Goal: Task Accomplishment & Management: Manage account settings

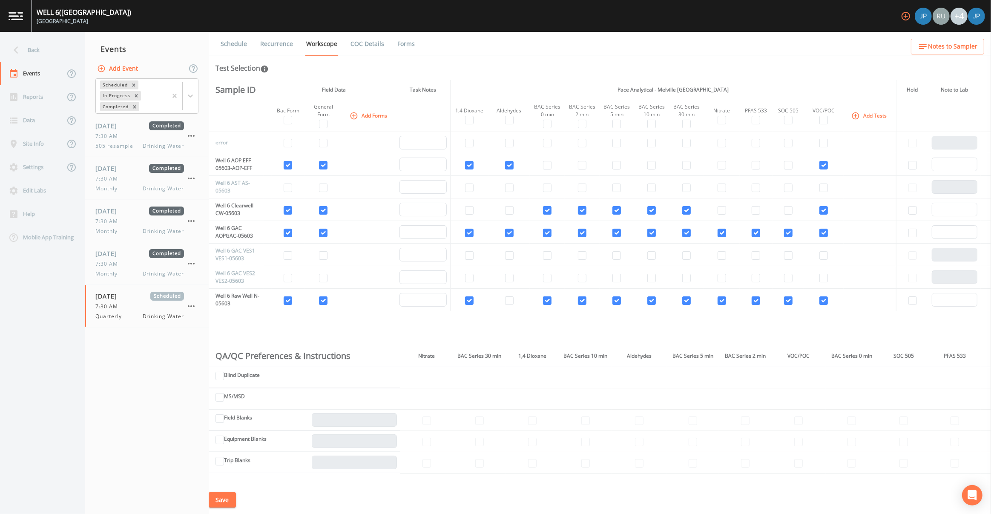
click at [488, 88] on th "Pace Analytical - Melville NY" at bounding box center [673, 90] width 446 height 20
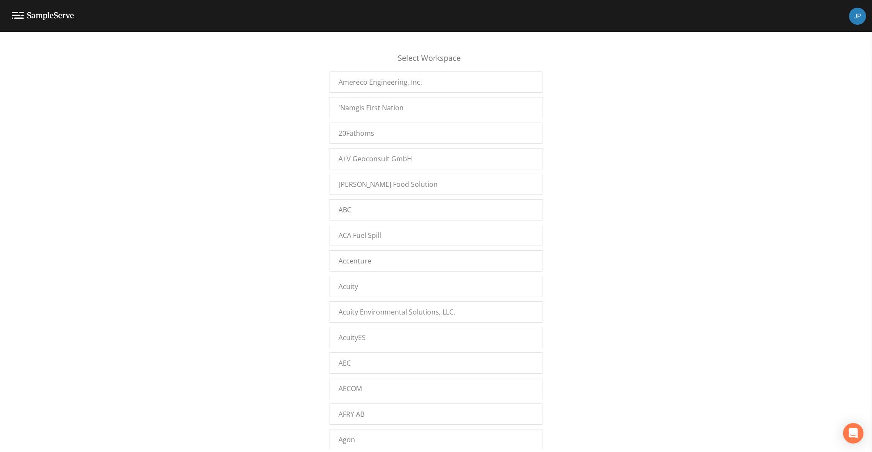
click at [262, 181] on div "Select Workspace Amereco Engineering, Inc. 'Namgis First Nation 20Fathoms A+V G…" at bounding box center [436, 244] width 872 height 409
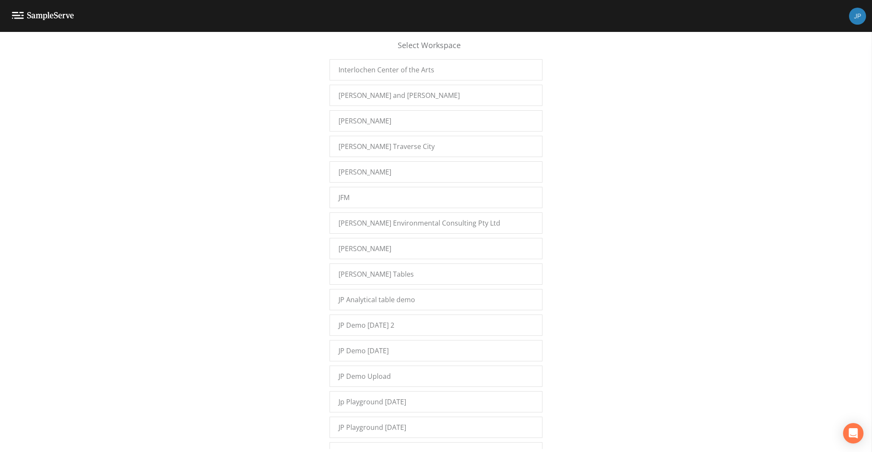
scroll to position [6180, 0]
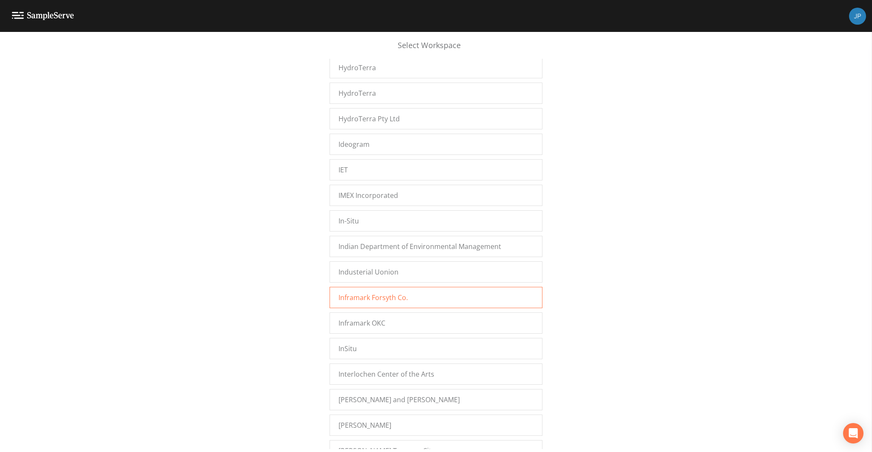
click at [362, 292] on span "Inframark Forsyth Co." at bounding box center [372, 297] width 69 height 10
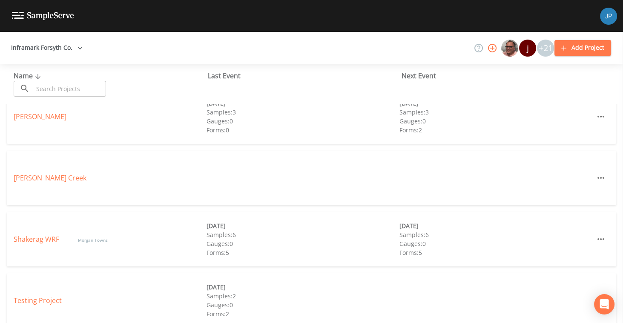
scroll to position [87, 0]
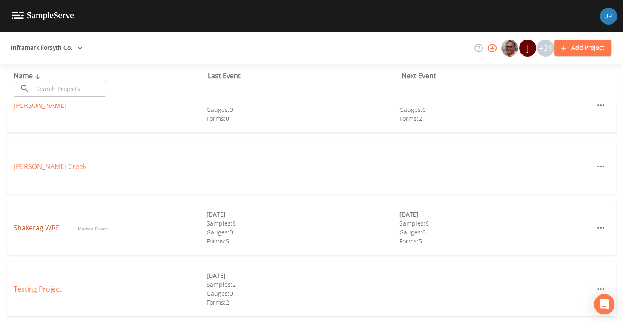
click at [52, 227] on link "Shakerag WRF" at bounding box center [37, 227] width 47 height 9
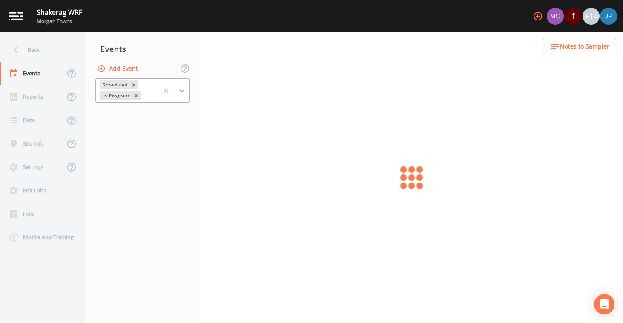
click at [187, 90] on div at bounding box center [181, 90] width 15 height 15
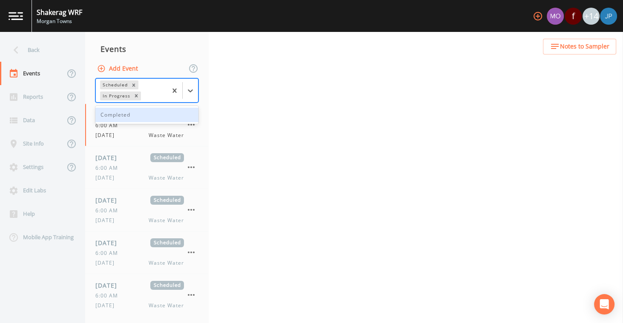
click at [160, 116] on div "Completed" at bounding box center [146, 115] width 103 height 14
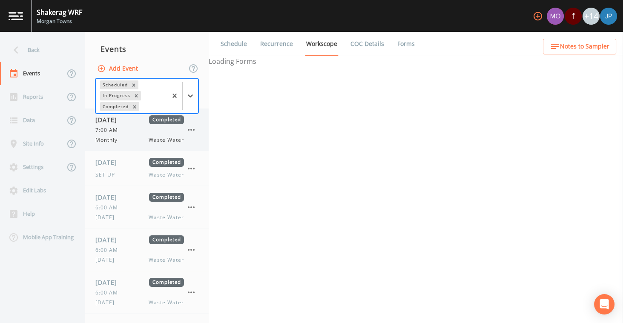
select select "b6a3c313-748b-4795-a028-792ad310bd60"
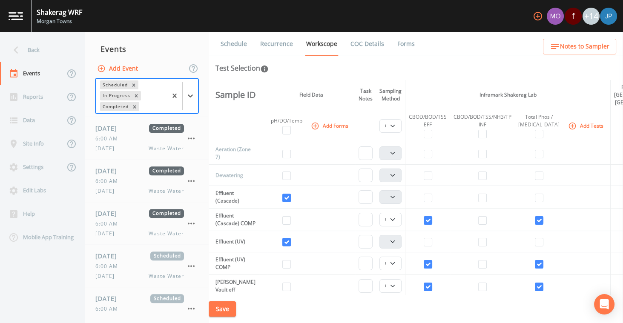
scroll to position [13636, 0]
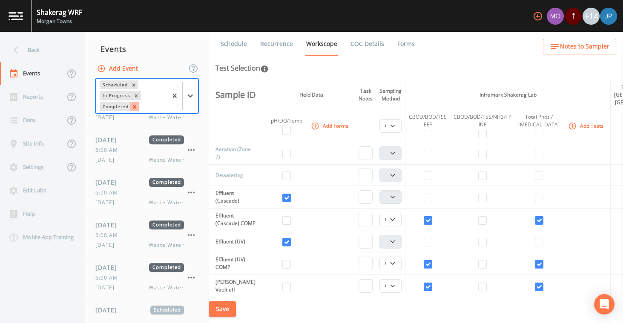
click at [135, 106] on icon "Remove Completed" at bounding box center [135, 107] width 6 height 6
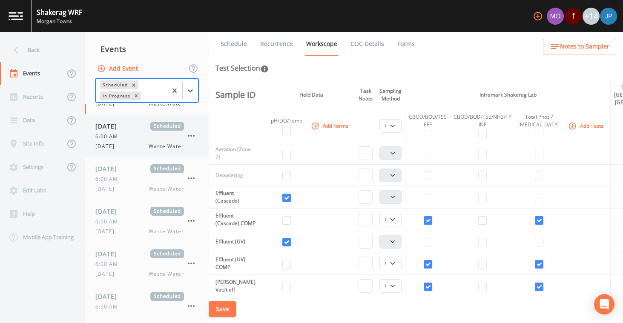
scroll to position [0, 0]
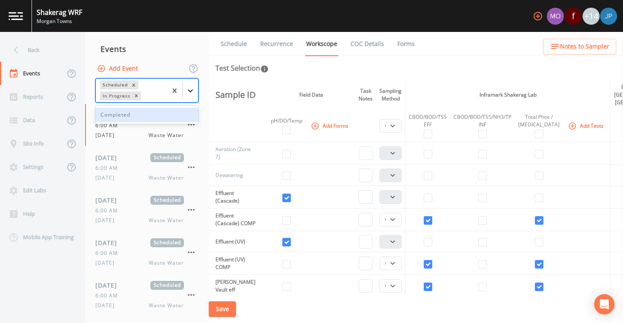
click at [193, 91] on icon at bounding box center [190, 90] width 5 height 3
click at [167, 115] on div "Completed" at bounding box center [146, 115] width 103 height 14
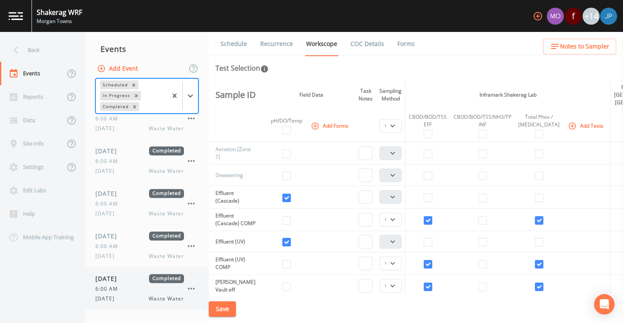
scroll to position [13592, 0]
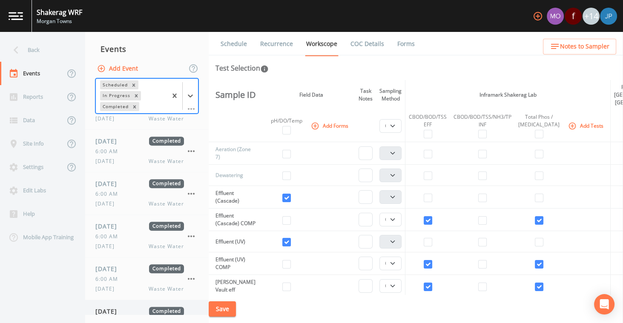
click at [133, 318] on div "6:00 AM" at bounding box center [139, 322] width 89 height 8
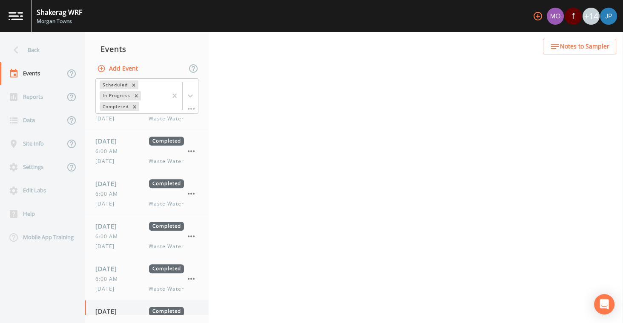
select select "092b3f94-5697-4c94-9891-da161916fdbb"
select select "b6a3c313-748b-4795-a028-792ad310bd60"
select select "092b3f94-5697-4c94-9891-da161916fdbb"
select select "b6a3c313-748b-4795-a028-792ad310bd60"
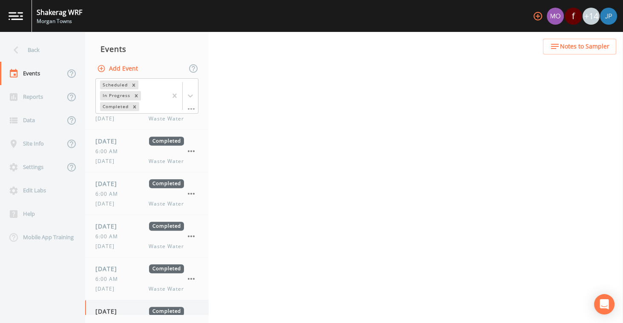
select select "b6a3c313-748b-4795-a028-792ad310bd60"
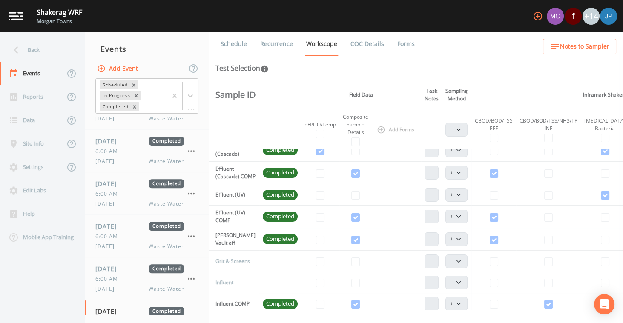
scroll to position [183, 0]
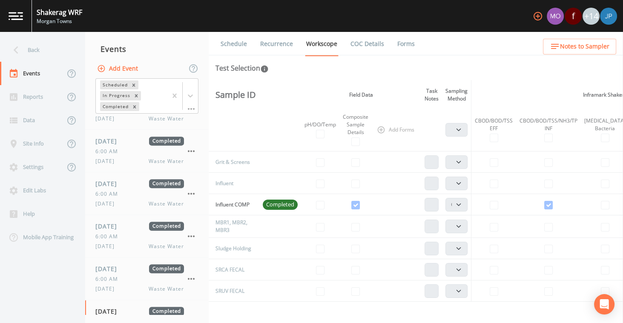
click at [400, 44] on link "Forms" at bounding box center [406, 44] width 20 height 24
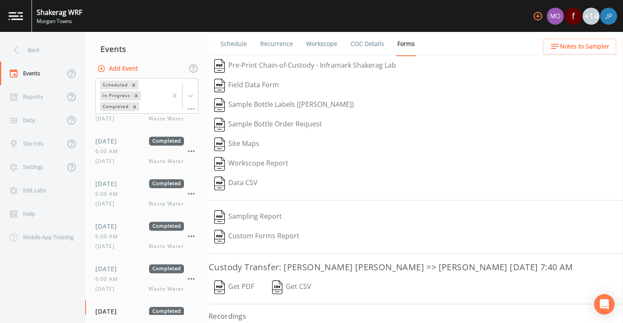
scroll to position [13, 0]
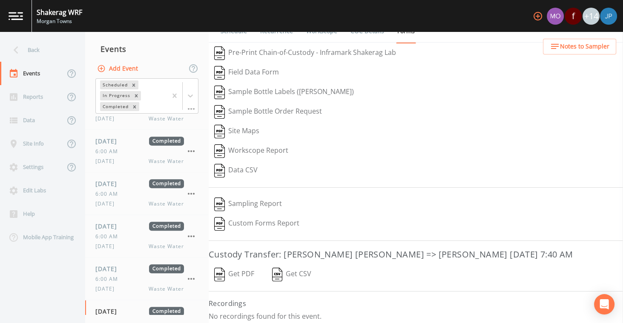
click at [249, 271] on button "Get PDF" at bounding box center [234, 275] width 51 height 20
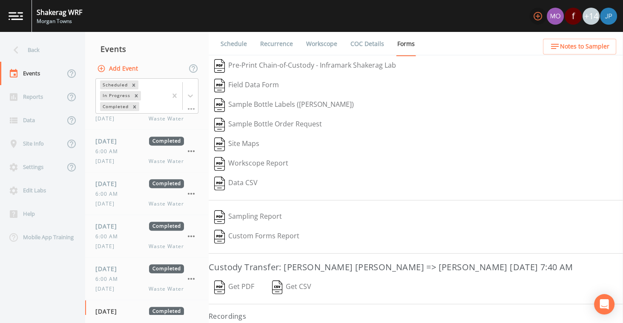
click at [536, 17] on icon "button" at bounding box center [538, 16] width 10 height 10
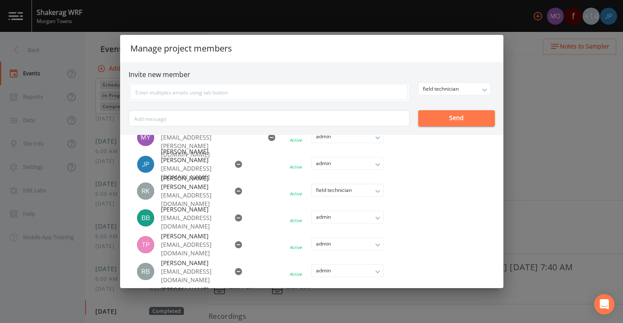
scroll to position [283, 0]
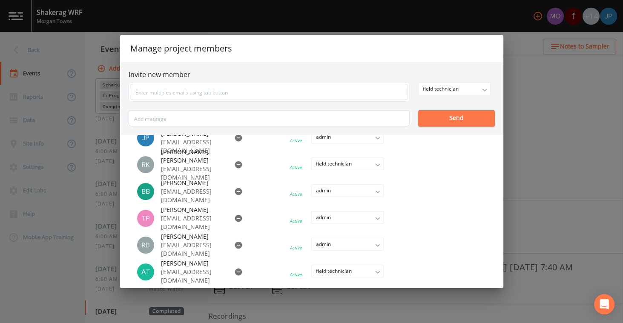
click at [266, 267] on li at bounding box center [313, 272] width 178 height 19
click at [235, 272] on icon "button" at bounding box center [238, 271] width 7 height 7
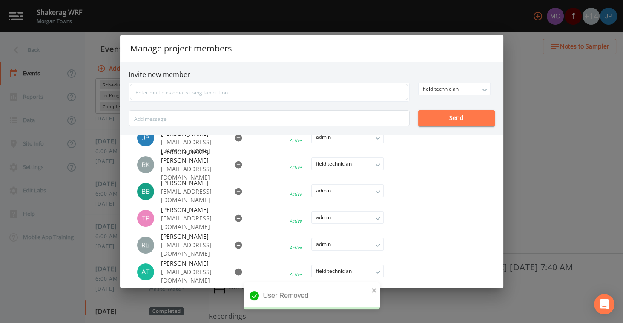
scroll to position [256, 0]
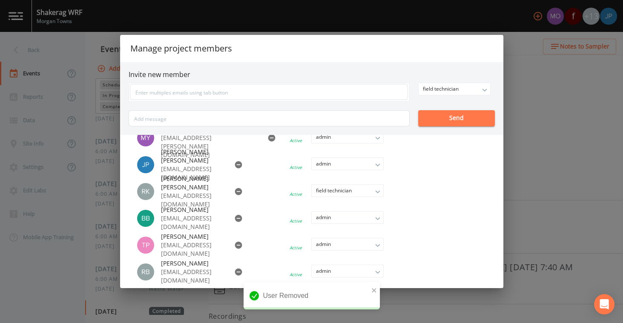
click at [520, 70] on div "Manage project members Invite new member field technician owner admin field tec…" at bounding box center [311, 161] width 623 height 323
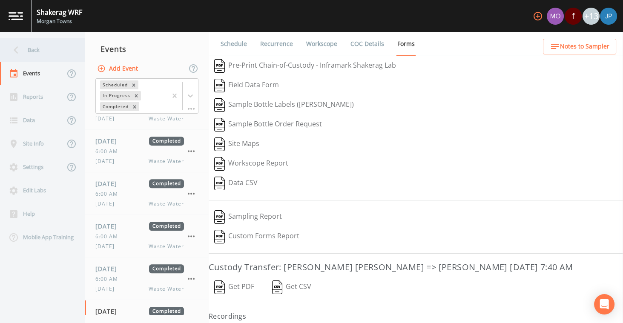
click at [75, 53] on div "Back" at bounding box center [42, 49] width 85 height 23
click at [53, 52] on div "Back" at bounding box center [38, 49] width 77 height 23
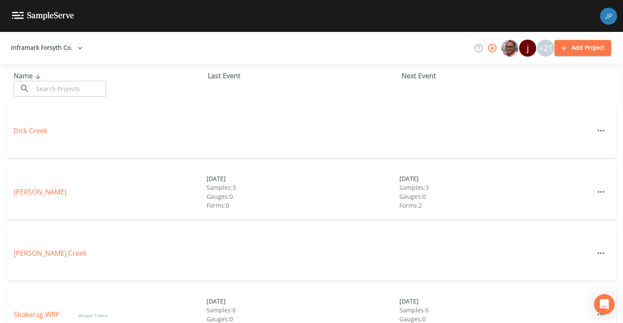
click at [491, 49] on icon "button" at bounding box center [492, 48] width 10 height 10
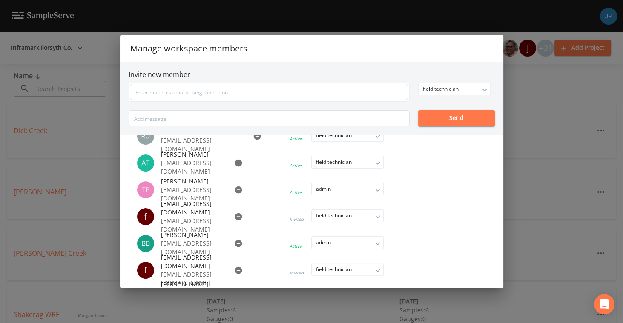
scroll to position [369, 0]
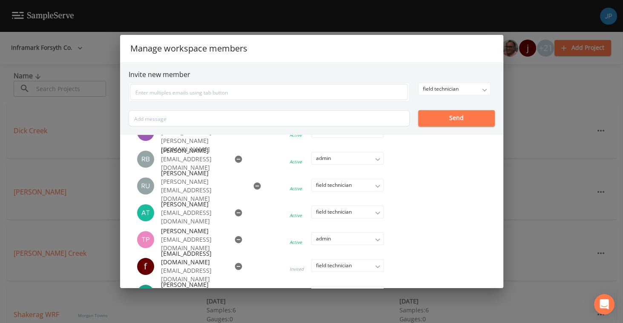
click at [274, 216] on li at bounding box center [313, 212] width 178 height 19
click at [234, 212] on icon "button" at bounding box center [238, 213] width 9 height 9
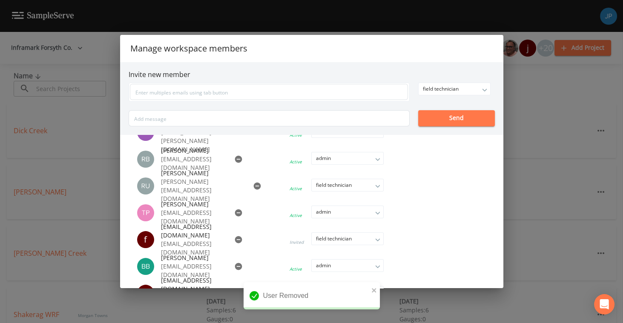
click at [550, 94] on div "Manage workspace members Invite new member field technician owner admin field t…" at bounding box center [311, 161] width 623 height 323
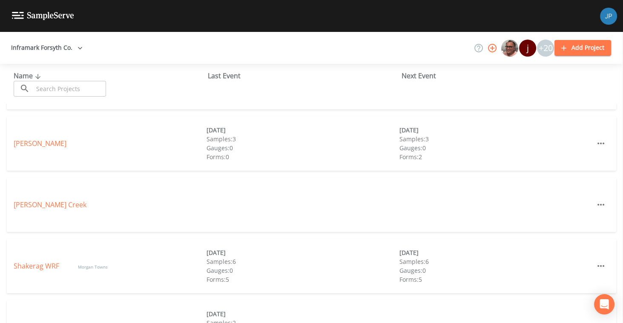
scroll to position [87, 0]
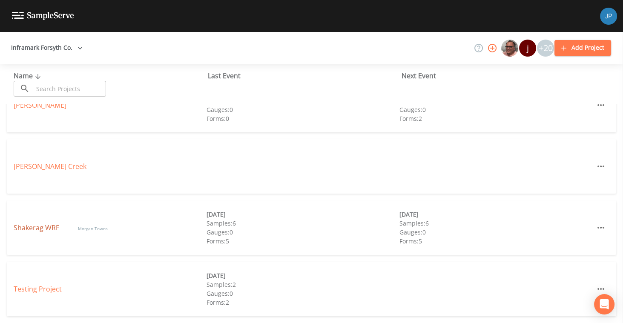
click at [28, 229] on link "Shakerag WRF" at bounding box center [37, 227] width 47 height 9
select select "b6a3c313-748b-4795-a028-792ad310bd60"
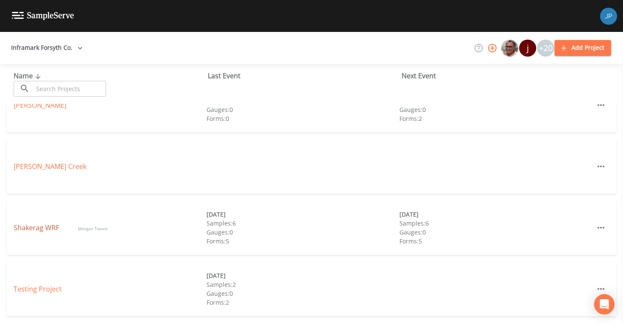
select select "b6a3c313-748b-4795-a028-792ad310bd60"
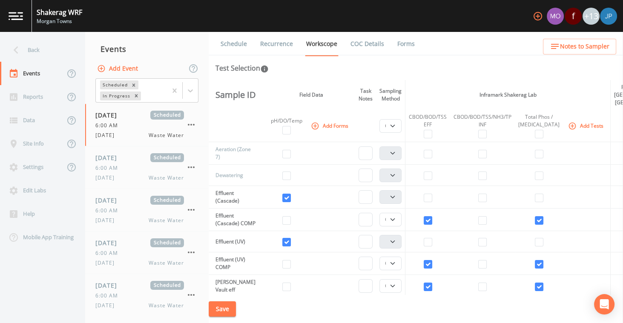
click at [243, 49] on link "Schedule" at bounding box center [233, 44] width 29 height 24
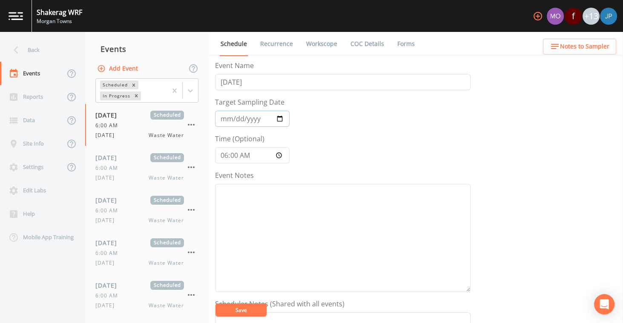
click at [286, 118] on input "2025-07-24" at bounding box center [252, 119] width 74 height 16
click at [347, 152] on form "Event Name Thursday Target Sampling Date 2025-07-24 Time (Optional) 06:00:00 Ev…" at bounding box center [342, 296] width 255 height 472
click at [351, 149] on form "Event Name Thursday Target Sampling Date 2025-07-24 Time (Optional) 06:00:00 Ev…" at bounding box center [342, 296] width 255 height 472
click at [356, 129] on form "Event Name Thursday Target Sampling Date 2025-07-24 Time (Optional) 06:00:00 Ev…" at bounding box center [342, 296] width 255 height 472
click at [332, 120] on form "Event Name Thursday Target Sampling Date 2025-07-24 Time (Optional) 06:00:00 Ev…" at bounding box center [342, 296] width 255 height 472
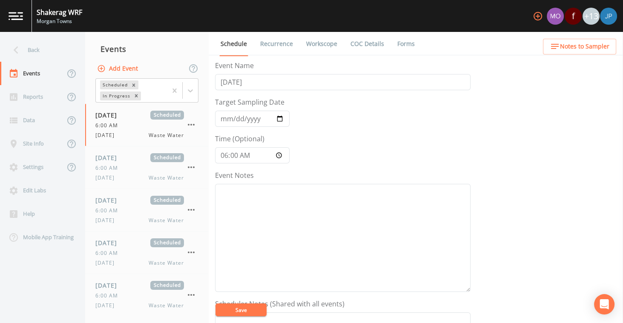
click at [538, 17] on icon "button" at bounding box center [538, 16] width 10 height 10
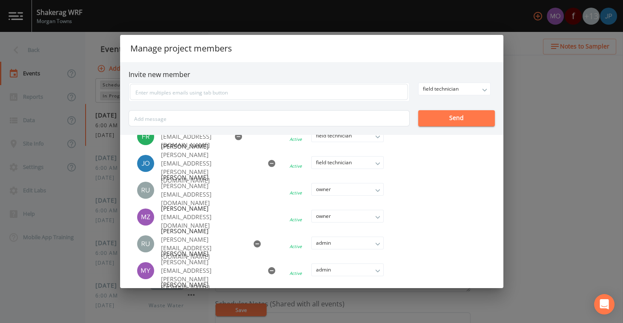
scroll to position [120, 0]
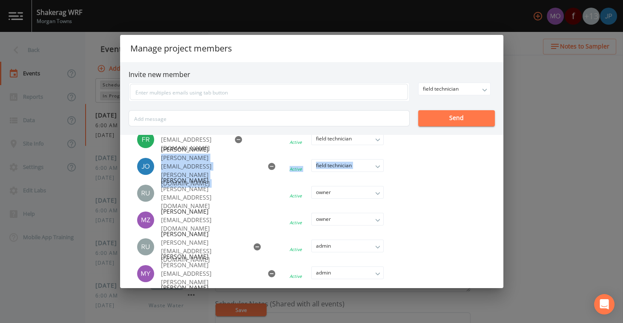
drag, startPoint x: 161, startPoint y: 170, endPoint x: 256, endPoint y: 172, distance: 94.9
click at [256, 172] on li "Jonathan Mckinney jonathan.mckinney@inframark.com Active field technician owner…" at bounding box center [269, 167] width 281 height 26
click at [257, 172] on li at bounding box center [329, 166] width 145 height 19
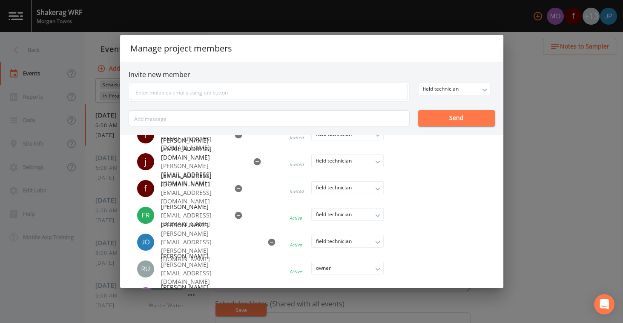
scroll to position [41, 0]
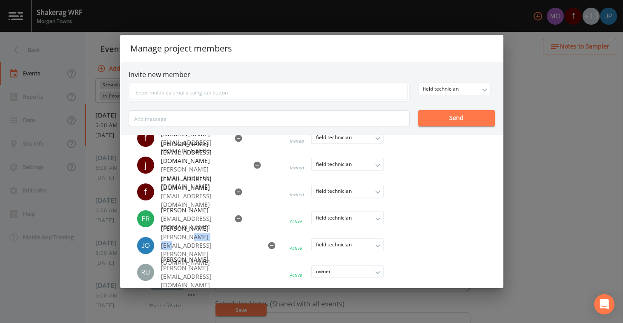
drag, startPoint x: 191, startPoint y: 249, endPoint x: 211, endPoint y: 251, distance: 19.7
click at [211, 251] on p "jonathan.mckinney@inframark.com" at bounding box center [209, 250] width 97 height 34
click at [257, 251] on li at bounding box center [329, 245] width 145 height 19
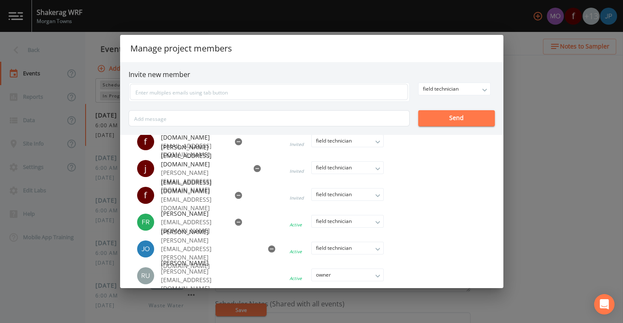
scroll to position [40, 0]
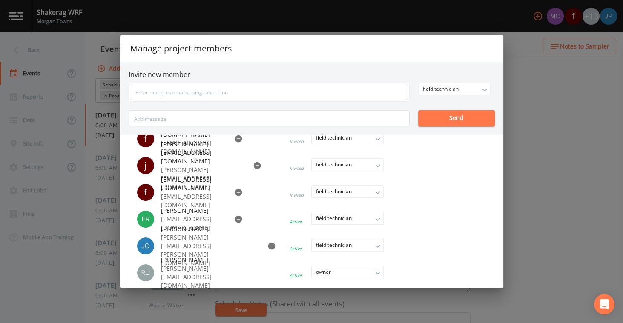
drag, startPoint x: 291, startPoint y: 166, endPoint x: 298, endPoint y: 166, distance: 7.7
click at [297, 166] on li at bounding box center [323, 165] width 160 height 19
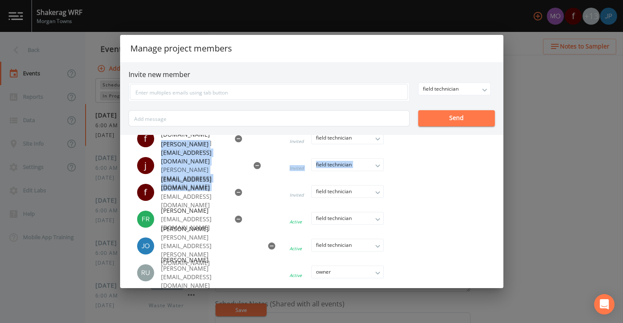
drag, startPoint x: 165, startPoint y: 161, endPoint x: 230, endPoint y: 173, distance: 66.6
click at [230, 173] on li "j j.mckinney@inframark.com j.mckinney@inframark.com Invited field technician ow…" at bounding box center [269, 166] width 281 height 26
click at [243, 169] on li at bounding box center [323, 165] width 160 height 19
drag, startPoint x: 160, startPoint y: 160, endPoint x: 247, endPoint y: 172, distance: 87.6
click at [247, 172] on li "j j.mckinney@inframark.com j.mckinney@inframark.com Invited field technician ow…" at bounding box center [269, 166] width 281 height 26
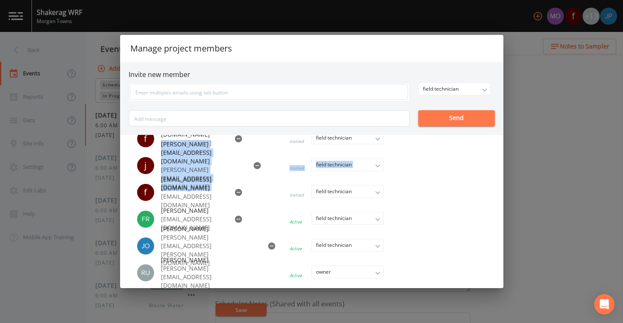
click at [272, 170] on li at bounding box center [323, 165] width 160 height 19
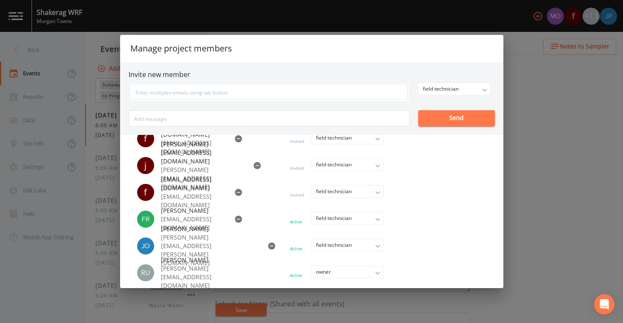
click at [303, 168] on li at bounding box center [323, 165] width 160 height 19
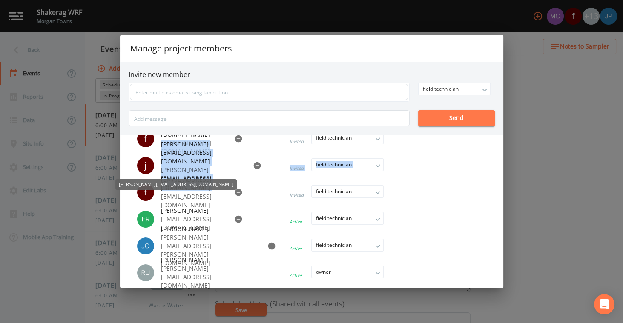
drag, startPoint x: 303, startPoint y: 166, endPoint x: 164, endPoint y: 159, distance: 139.0
click at [156, 159] on li "j j.mckinney@inframark.com j.mckinney@inframark.com Invited field technician ow…" at bounding box center [269, 166] width 281 height 26
click at [164, 159] on span "j.mckinney@inframark.com" at bounding box center [202, 153] width 82 height 26
drag, startPoint x: 160, startPoint y: 159, endPoint x: 304, endPoint y: 169, distance: 144.2
click at [305, 169] on li "j j.mckinney@inframark.com j.mckinney@inframark.com Invited field technician ow…" at bounding box center [269, 166] width 281 height 26
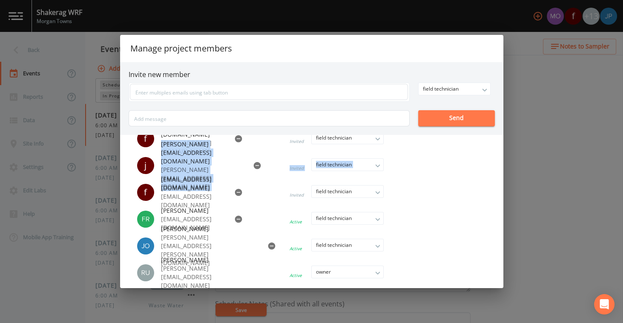
click at [304, 168] on li at bounding box center [323, 165] width 160 height 19
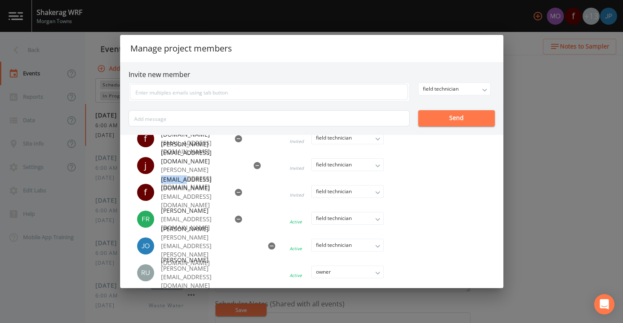
click at [304, 168] on li at bounding box center [323, 165] width 160 height 19
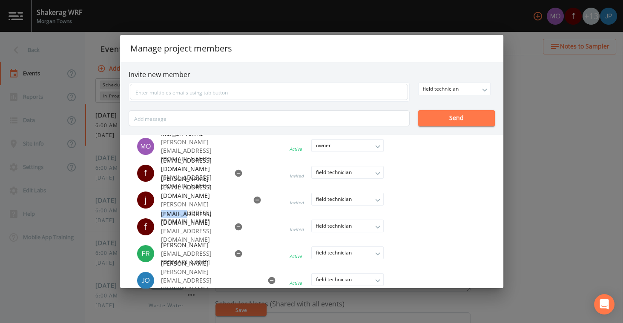
scroll to position [12, 0]
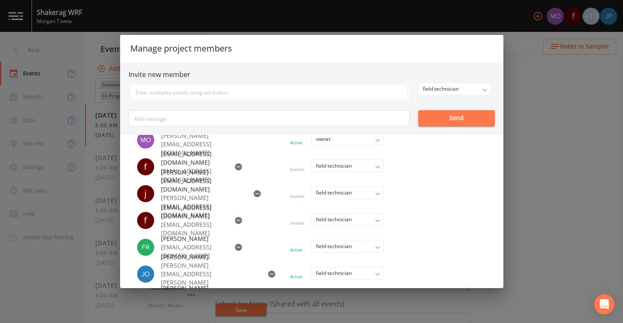
click at [183, 196] on p "j.mckinney@inframark.com" at bounding box center [202, 207] width 82 height 26
drag, startPoint x: 160, startPoint y: 198, endPoint x: 237, endPoint y: 199, distance: 76.2
click at [235, 200] on li "j j.mckinney@inframark.com j.mckinney@inframark.com Invited field technician ow…" at bounding box center [269, 194] width 281 height 26
click at [243, 199] on li at bounding box center [323, 193] width 160 height 19
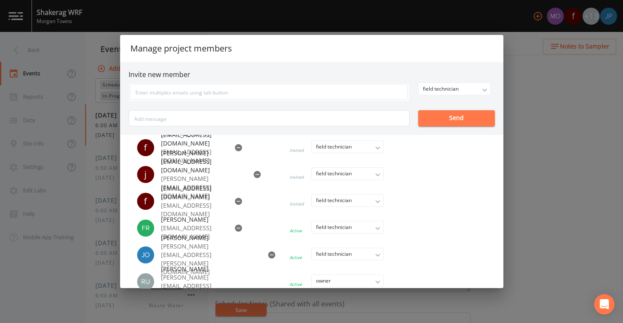
scroll to position [34, 0]
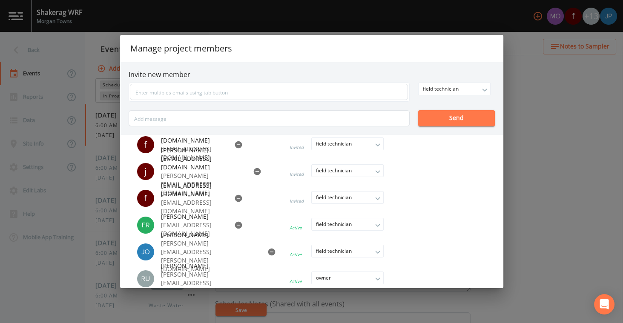
drag, startPoint x: 160, startPoint y: 175, endPoint x: 200, endPoint y: 175, distance: 39.2
click at [199, 175] on p "j.mckinney@inframark.com" at bounding box center [202, 185] width 82 height 26
drag, startPoint x: 193, startPoint y: 175, endPoint x: 203, endPoint y: 175, distance: 9.8
click at [203, 175] on p "j.mckinney@inframark.com" at bounding box center [202, 185] width 82 height 26
click at [205, 175] on p "j.mckinney@inframark.com" at bounding box center [202, 185] width 82 height 26
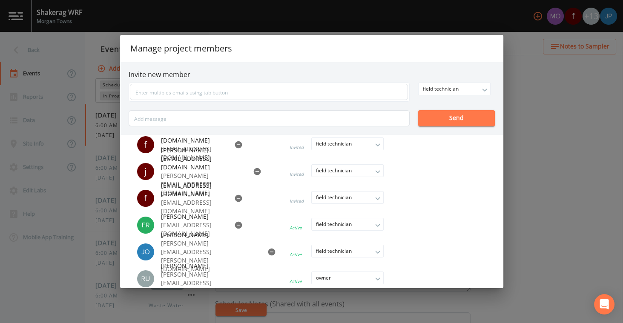
click at [207, 175] on p "j.mckinney@inframark.com" at bounding box center [202, 185] width 82 height 26
drag, startPoint x: 160, startPoint y: 177, endPoint x: 231, endPoint y: 177, distance: 70.7
click at [231, 177] on li "j j.mckinney@inframark.com j.mckinney@inframark.com Invited field technician ow…" at bounding box center [269, 172] width 281 height 26
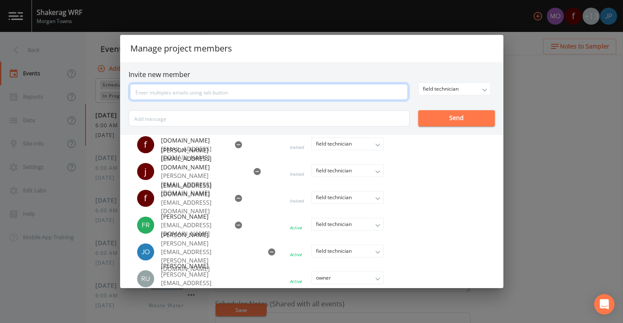
click at [218, 96] on input "text" at bounding box center [269, 92] width 278 height 16
type input "jmckinney@inframkar.com"
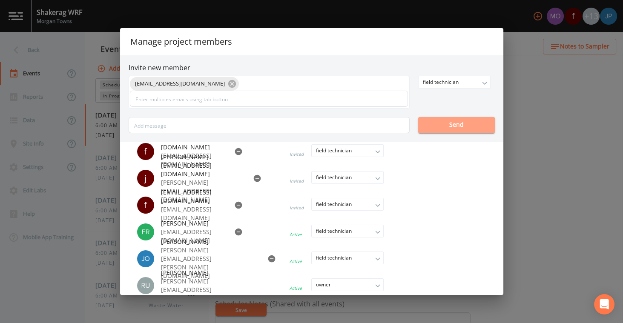
click at [442, 118] on button "Send" at bounding box center [456, 125] width 77 height 16
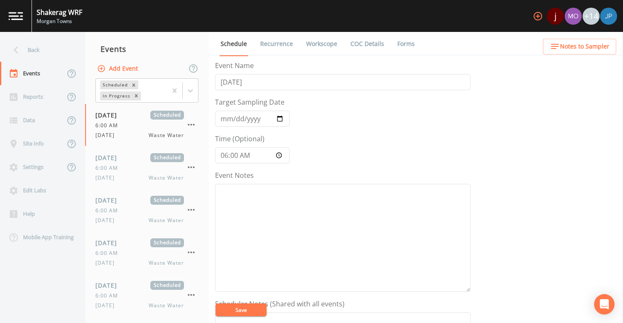
click at [538, 10] on button "button" at bounding box center [537, 16] width 17 height 17
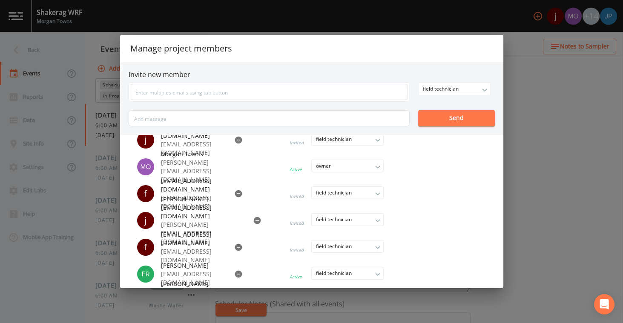
scroll to position [19, 0]
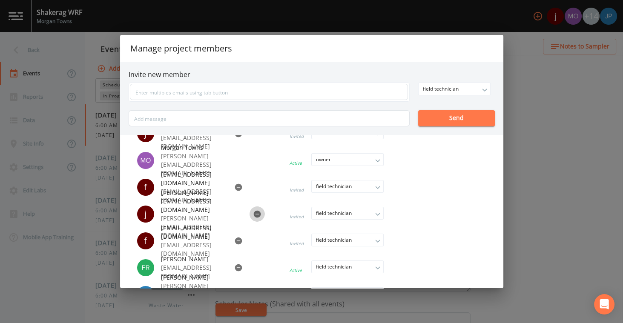
click at [253, 214] on icon "button" at bounding box center [256, 213] width 7 height 7
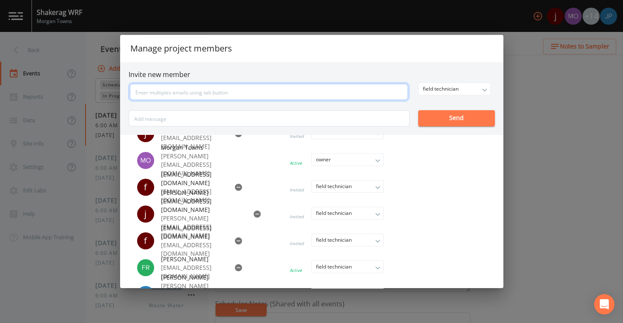
click at [221, 93] on input "text" at bounding box center [269, 92] width 278 height 16
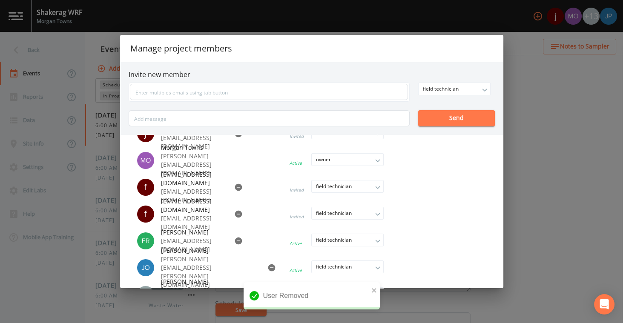
click at [238, 208] on button "button" at bounding box center [238, 213] width 15 height 15
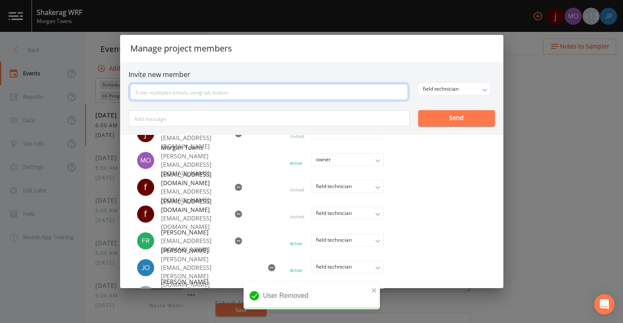
click at [224, 95] on input "text" at bounding box center [269, 92] width 278 height 16
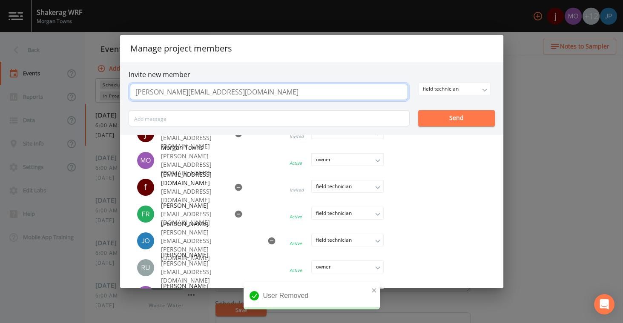
type input "j.mckinney@inframark.com"
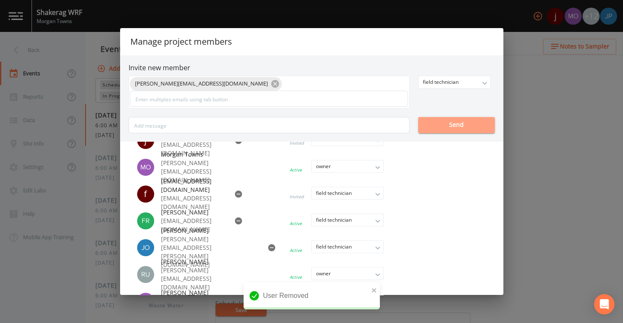
click at [455, 122] on button "Send" at bounding box center [456, 125] width 77 height 16
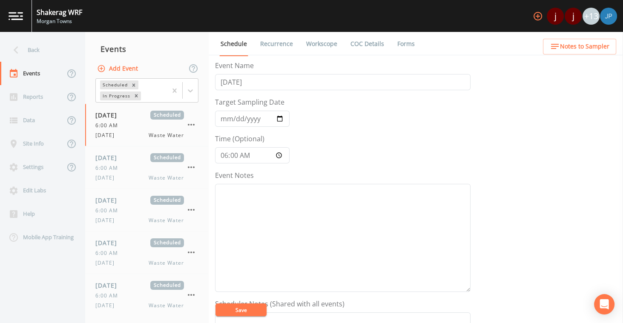
click at [513, 111] on div "Event Name Thursday Target Sampling Date 2025-07-24 Time (Optional) 06:00:00 Ev…" at bounding box center [419, 191] width 408 height 263
click at [538, 16] on icon "button" at bounding box center [537, 16] width 9 height 9
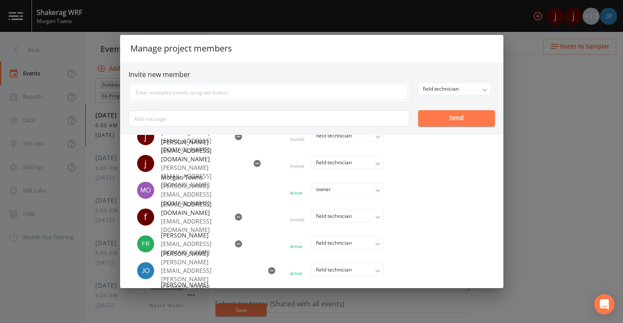
scroll to position [73, 0]
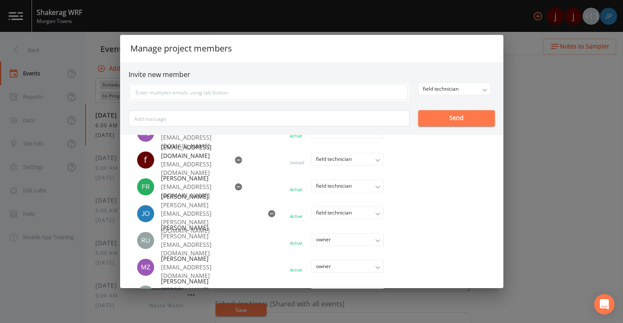
click at [524, 74] on div "Manage project members Invite new member field technician owner admin field tec…" at bounding box center [311, 161] width 623 height 323
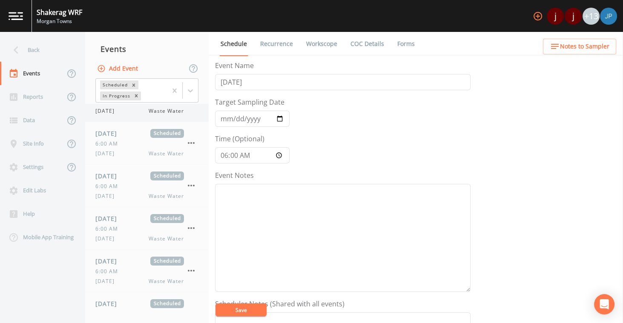
scroll to position [0, 0]
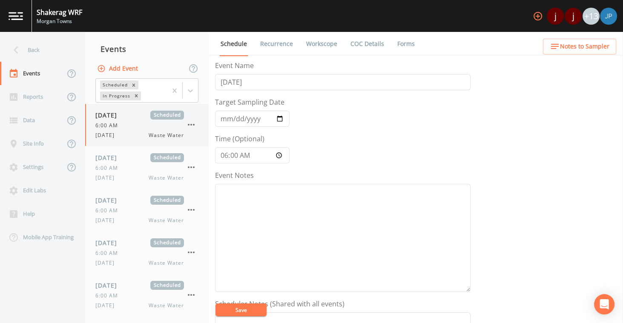
click at [195, 124] on icon "button" at bounding box center [191, 125] width 10 height 10
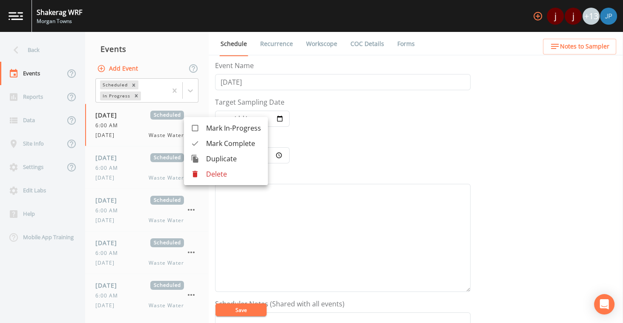
click at [326, 165] on div at bounding box center [311, 161] width 623 height 323
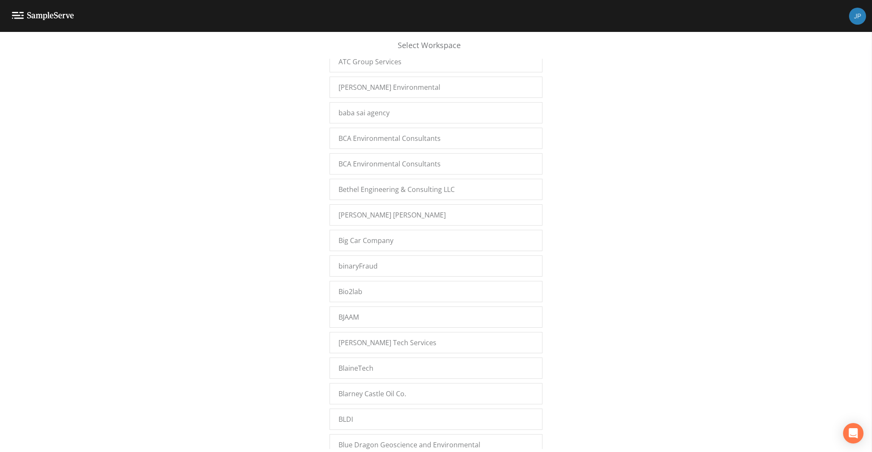
scroll to position [1913, 0]
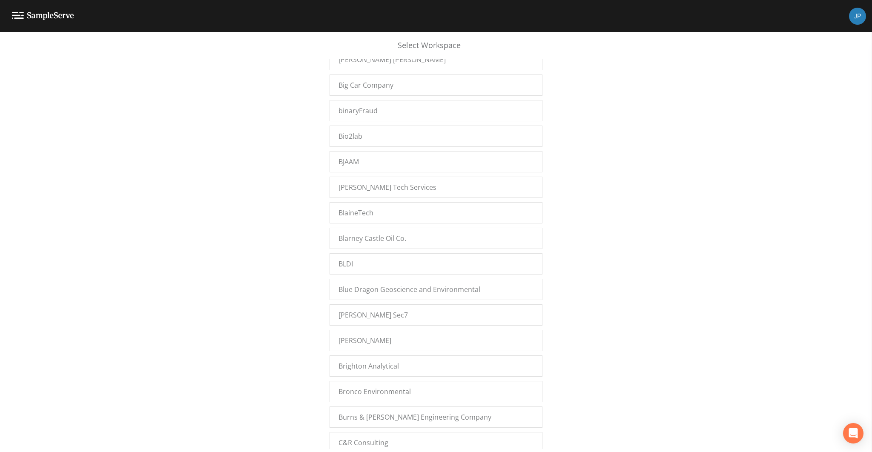
click at [553, 304] on div "Select Workspace Amereco Engineering, Inc. 'Namgis First Nation 20Fathoms A+V G…" at bounding box center [436, 244] width 872 height 409
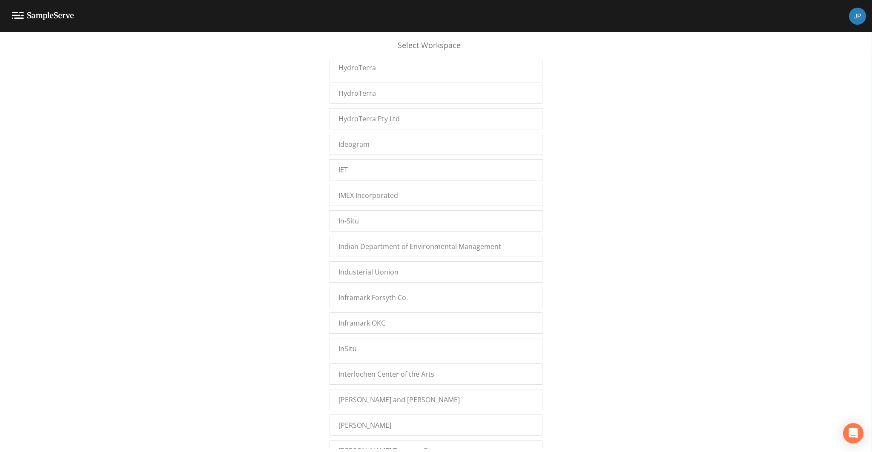
scroll to position [14097, 0]
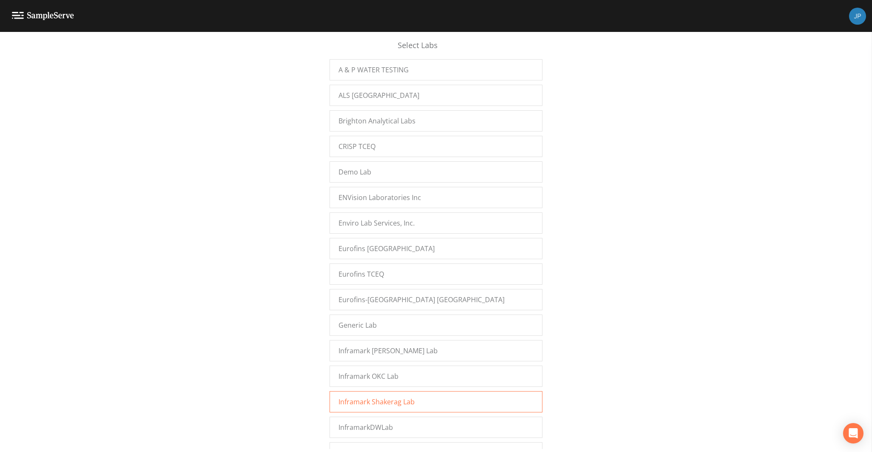
click at [412, 391] on div "Inframark Shakerag Lab" at bounding box center [435, 401] width 213 height 21
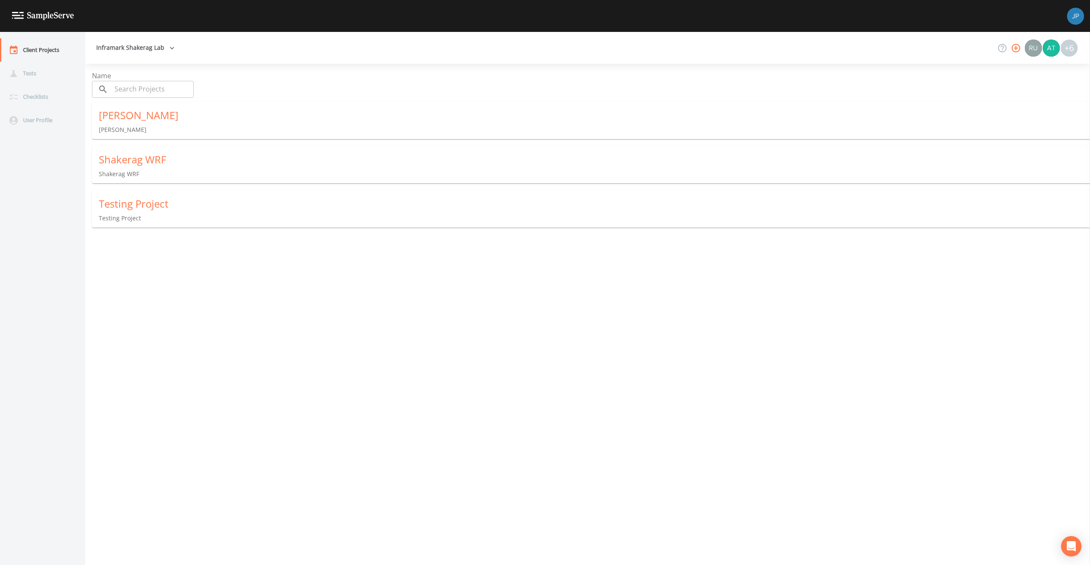
click at [217, 275] on div "Name ​ ​ Fowler Fowler Shakerag WRF Shakerag WRF Testing Project Testing Project" at bounding box center [594, 315] width 1005 height 488
click at [161, 155] on div "Shakerag WRF" at bounding box center [594, 160] width 991 height 14
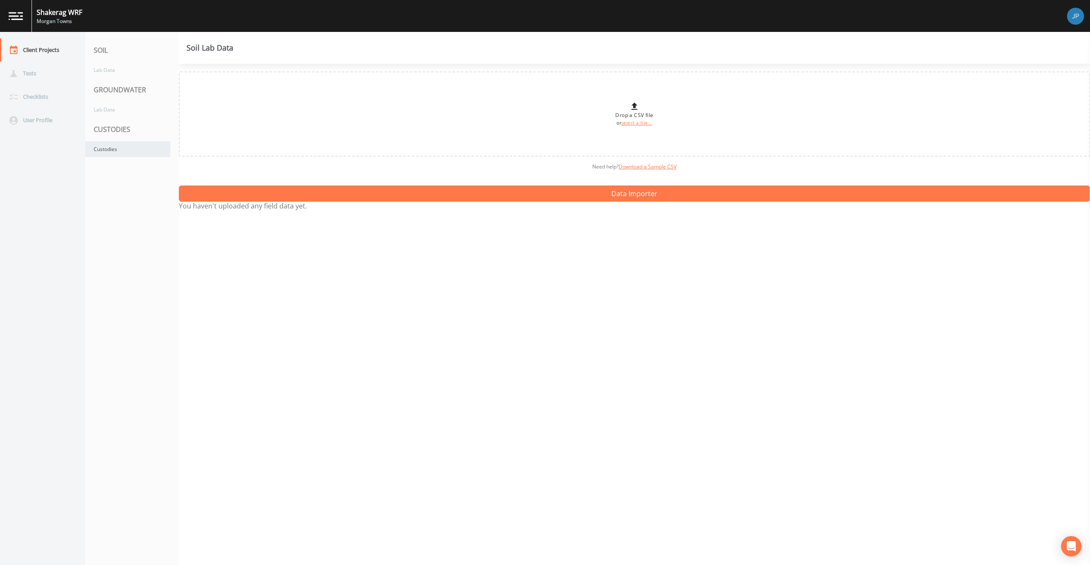
click at [94, 144] on div "Custodies" at bounding box center [127, 149] width 85 height 16
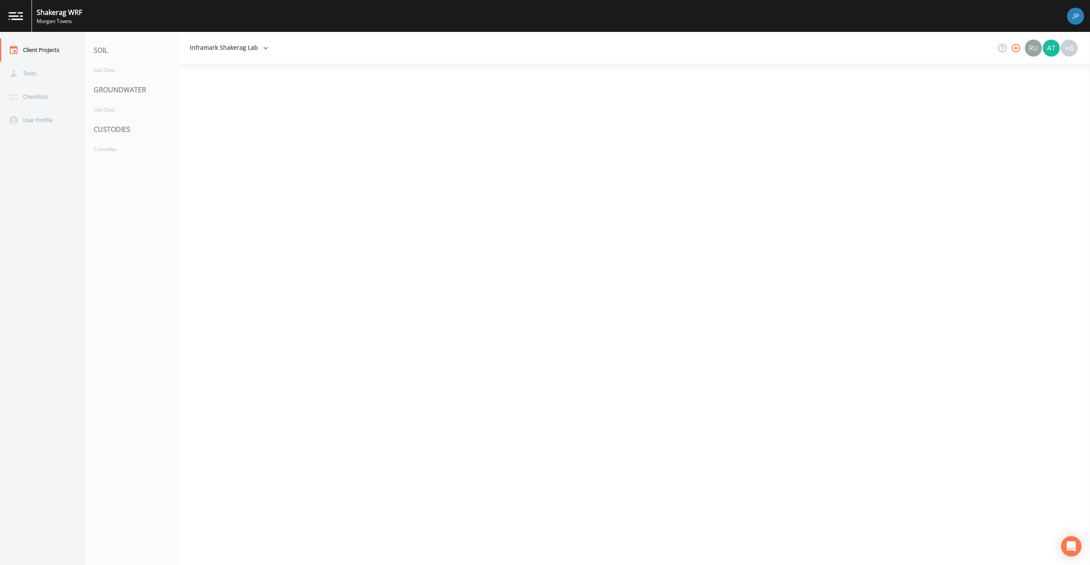
click at [290, 87] on div at bounding box center [634, 314] width 911 height 501
click at [296, 107] on div at bounding box center [634, 314] width 911 height 501
click at [302, 46] on div "Inframark Shakerag Lab +6" at bounding box center [634, 48] width 911 height 32
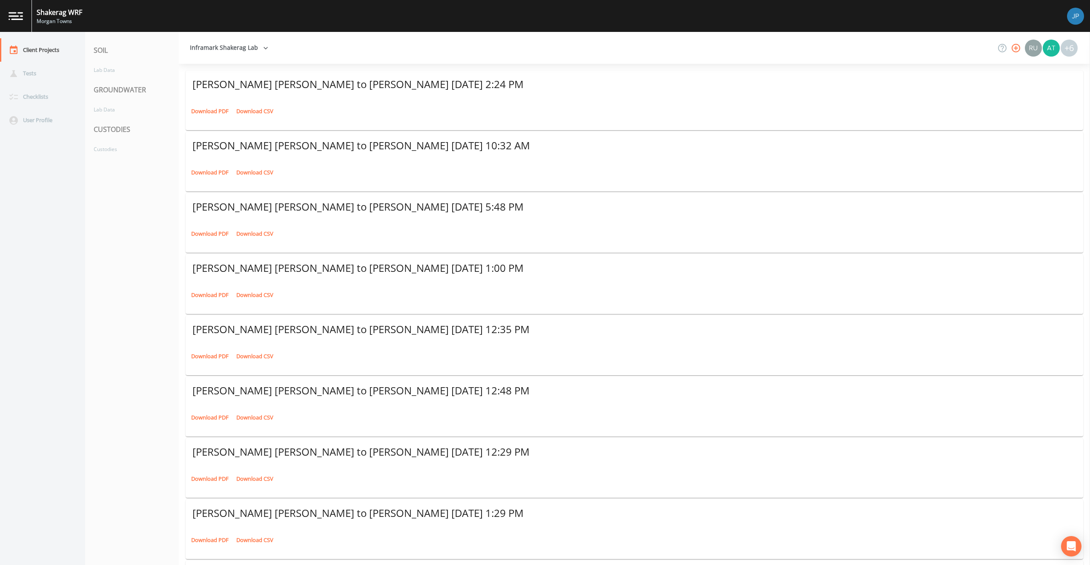
click at [361, 54] on div "Inframark Shakerag Lab +6" at bounding box center [634, 48] width 911 height 32
click at [1014, 50] on icon "button" at bounding box center [1016, 48] width 10 height 10
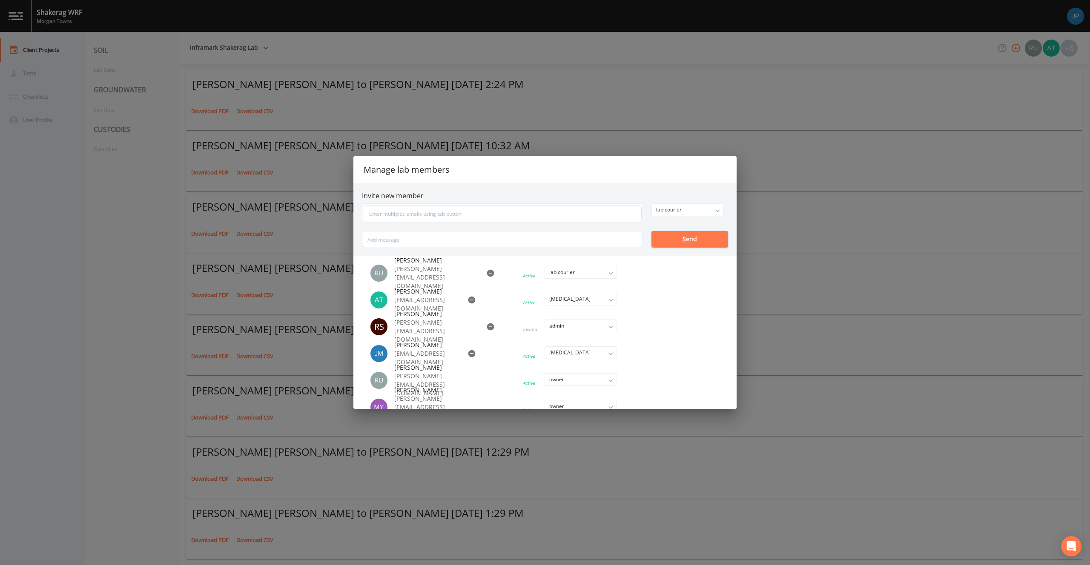
click at [770, 199] on div "Manage lab members Invite new member lab courier owner admin lab manager lab te…" at bounding box center [545, 282] width 1090 height 565
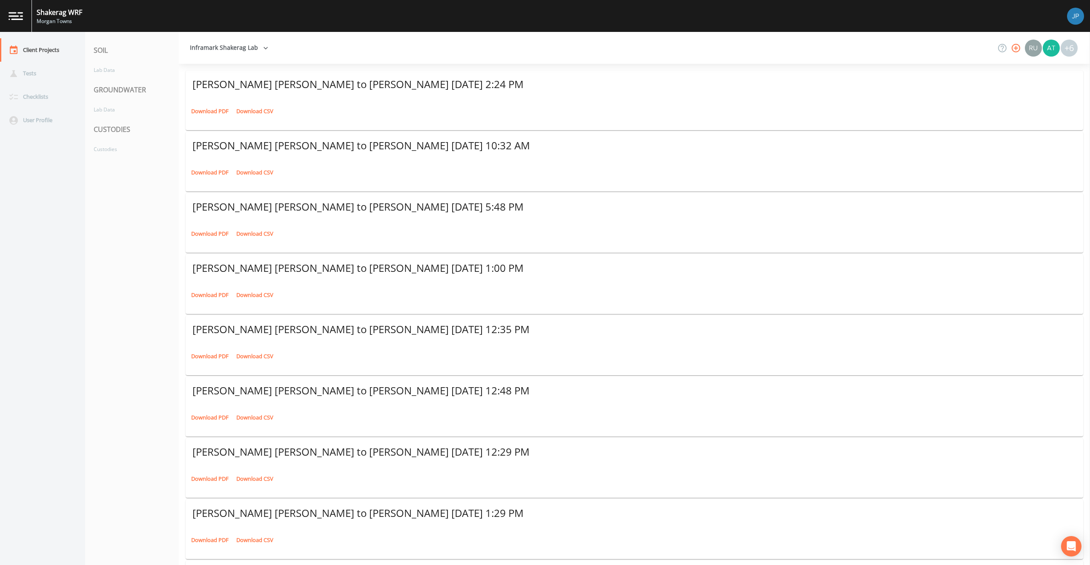
click at [1012, 52] on icon "button" at bounding box center [1016, 48] width 10 height 10
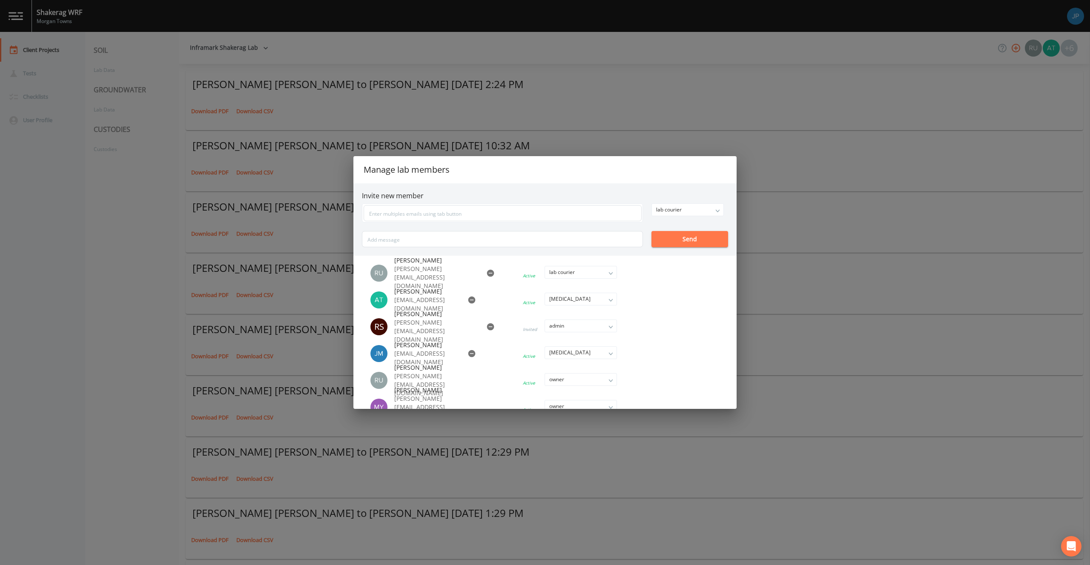
click at [861, 208] on div "Manage lab members Invite new member lab courier owner admin lab manager lab te…" at bounding box center [545, 282] width 1090 height 565
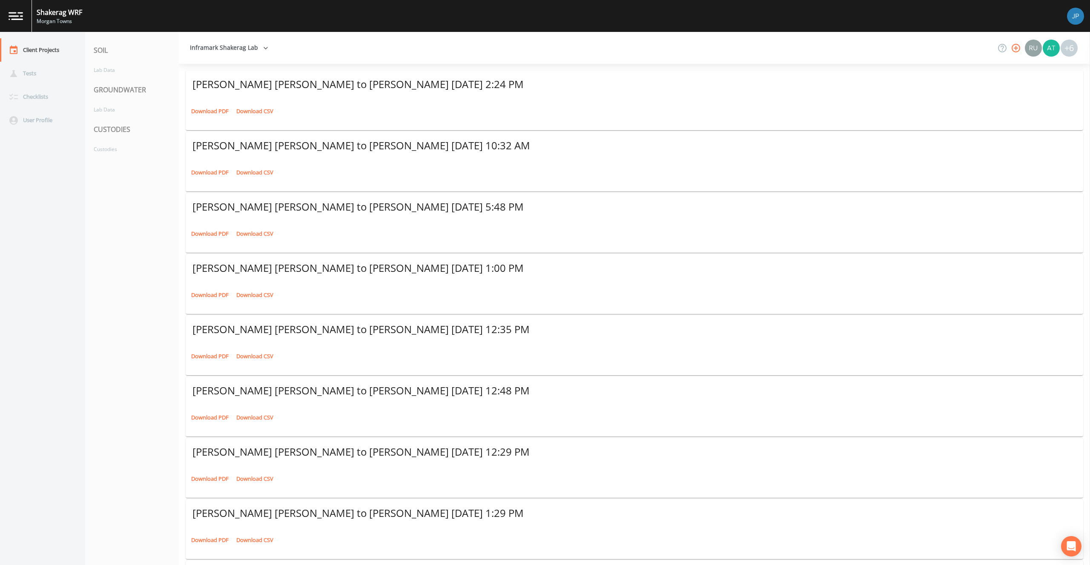
click at [838, 193] on div "Robert Christopher King to Alycia Thomas August 14, 2025 5:48 PM" at bounding box center [634, 208] width 897 height 31
click at [573, 84] on div "Robert Christopher King to Alycia Thomas August 18, 2025 2:24 PM" at bounding box center [634, 84] width 884 height 14
click at [540, 91] on div "Robert Christopher King to Alycia Thomas August 18, 2025 2:24 PM" at bounding box center [634, 86] width 897 height 31
click at [542, 105] on div "Download PDF Download CSV" at bounding box center [634, 111] width 897 height 20
click at [208, 171] on link "Download PDF" at bounding box center [210, 172] width 42 height 13
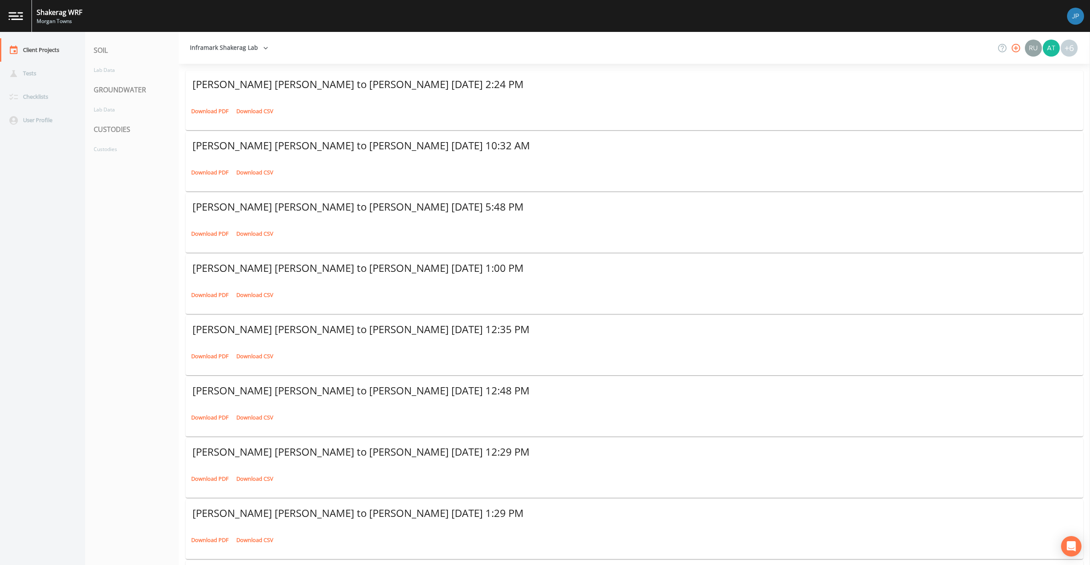
click at [1009, 49] on button "button" at bounding box center [1015, 48] width 17 height 17
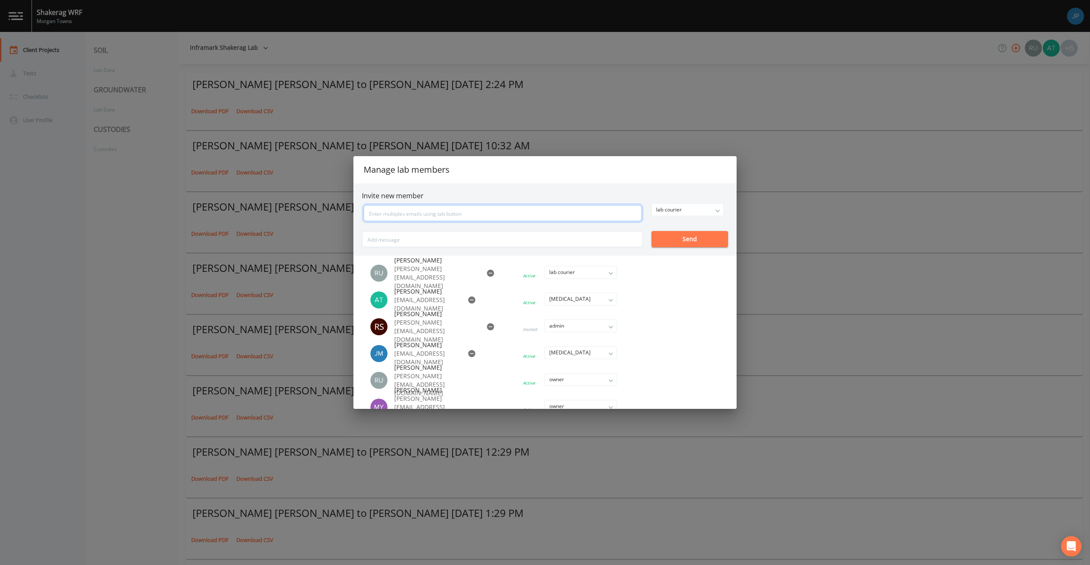
click at [451, 210] on input "text" at bounding box center [503, 213] width 278 height 16
type input "jonathan.mckinney@inframark.com"
click at [681, 210] on div "lab courier owner admin lab manager lab technician lab courier Send" at bounding box center [545, 225] width 366 height 44
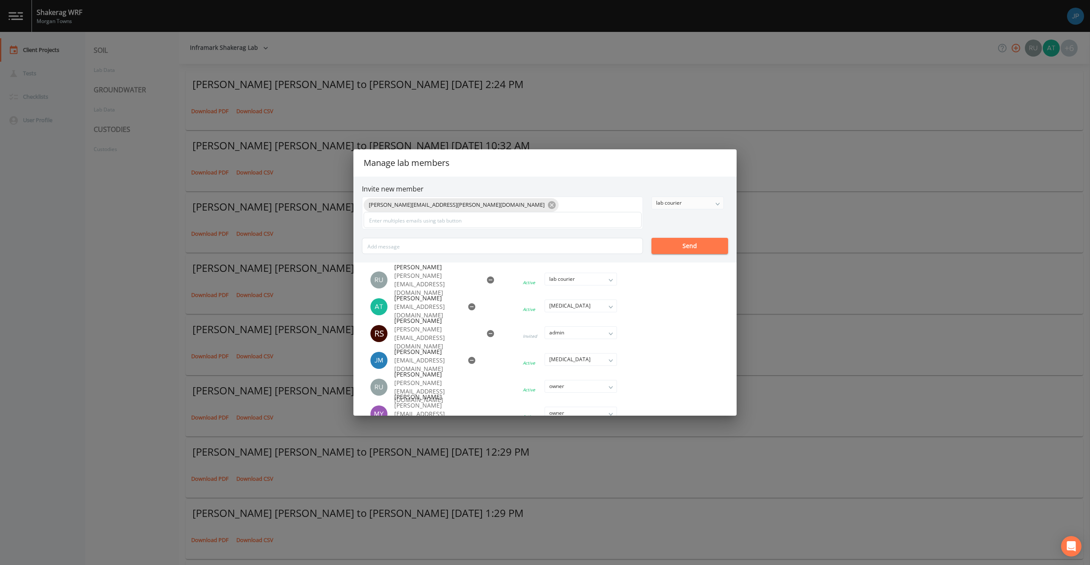
click at [683, 200] on div "lab courier" at bounding box center [688, 203] width 72 height 12
click at [687, 255] on button "lab technician" at bounding box center [687, 258] width 72 height 13
click at [685, 248] on button "Send" at bounding box center [689, 246] width 77 height 16
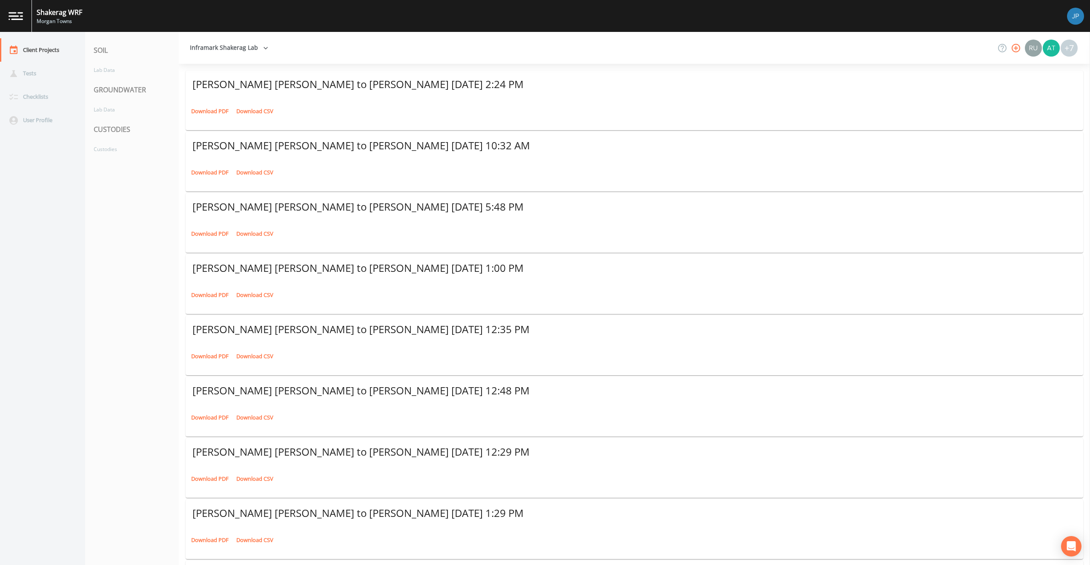
click at [906, 53] on div "Inframark Shakerag Lab +7" at bounding box center [634, 48] width 911 height 32
click at [1016, 43] on icon "button" at bounding box center [1016, 48] width 10 height 10
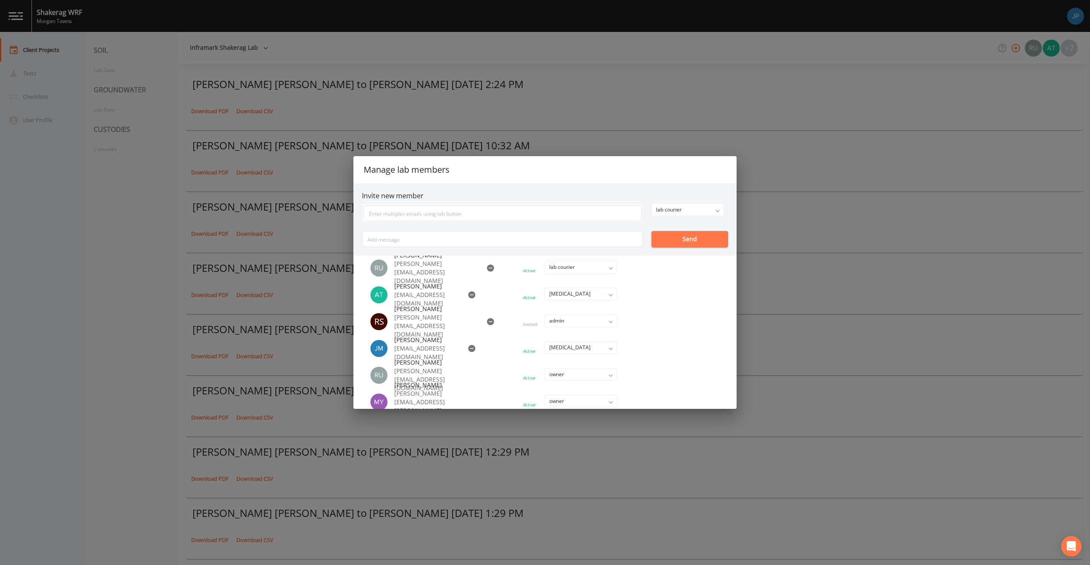
scroll to position [16, 0]
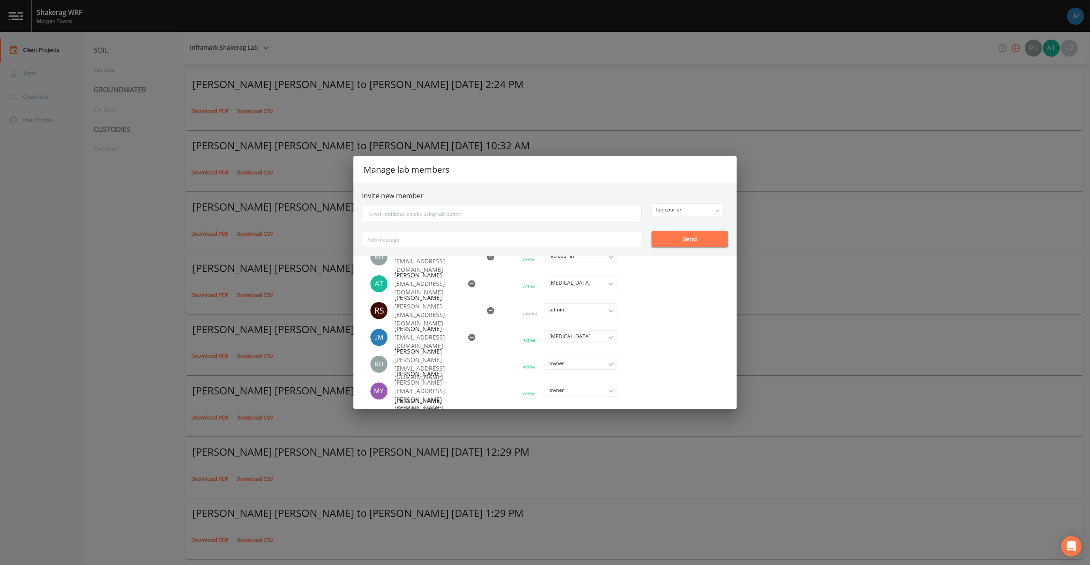
click at [468, 338] on icon "button" at bounding box center [471, 337] width 7 height 7
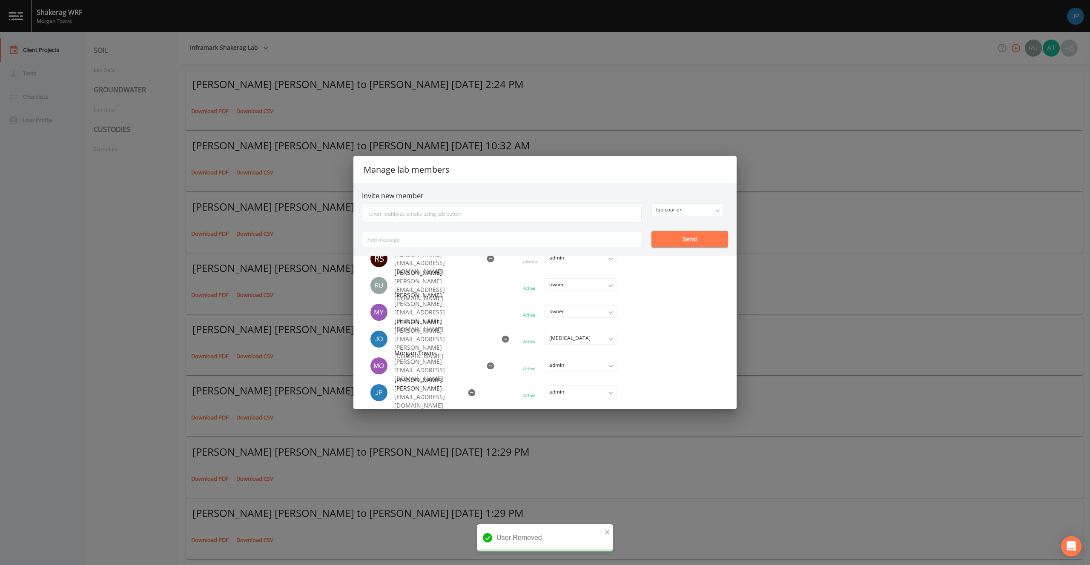
scroll to position [0, 0]
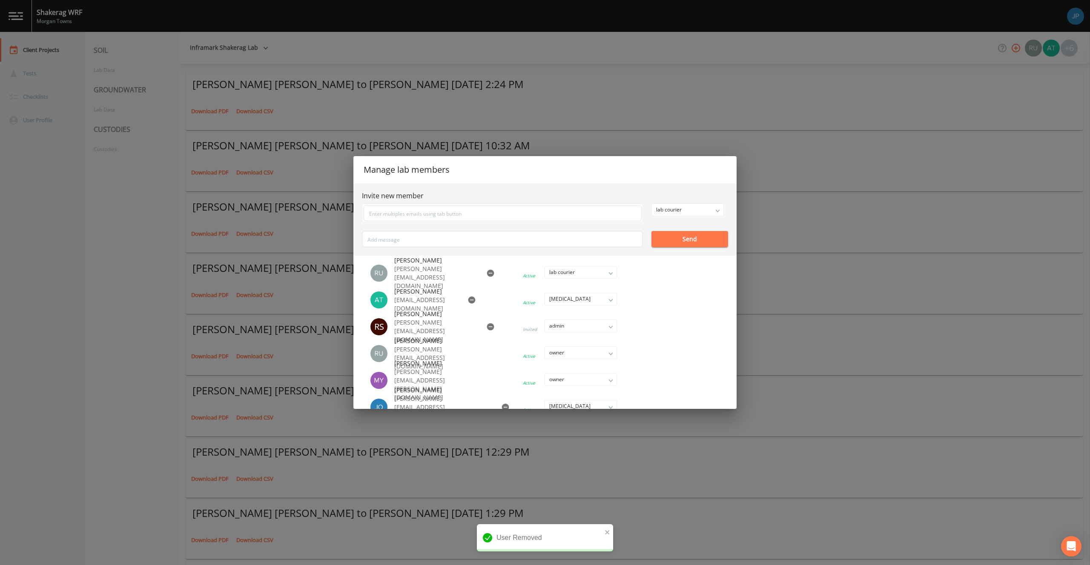
click at [776, 195] on div "Manage lab members Invite new member lab courier owner admin lab manager lab te…" at bounding box center [545, 282] width 1090 height 565
